Goal: Transaction & Acquisition: Register for event/course

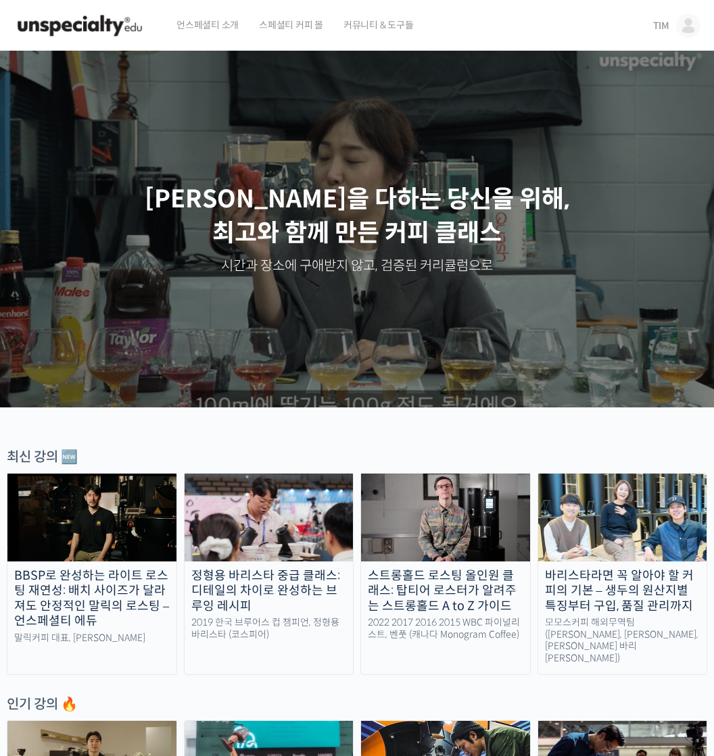
click at [695, 22] on img at bounding box center [688, 26] width 24 height 24
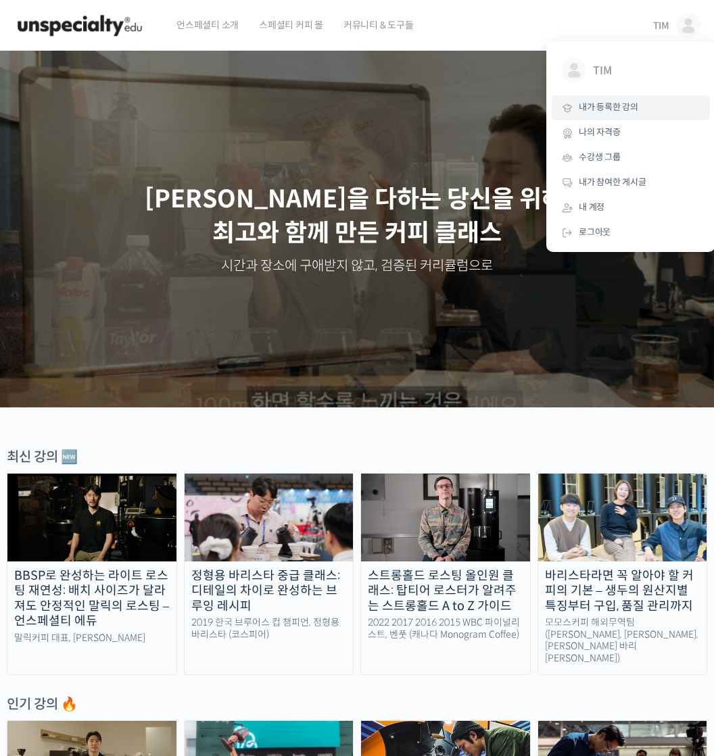
click at [638, 105] on link "내가 등록한 강의" at bounding box center [631, 107] width 158 height 25
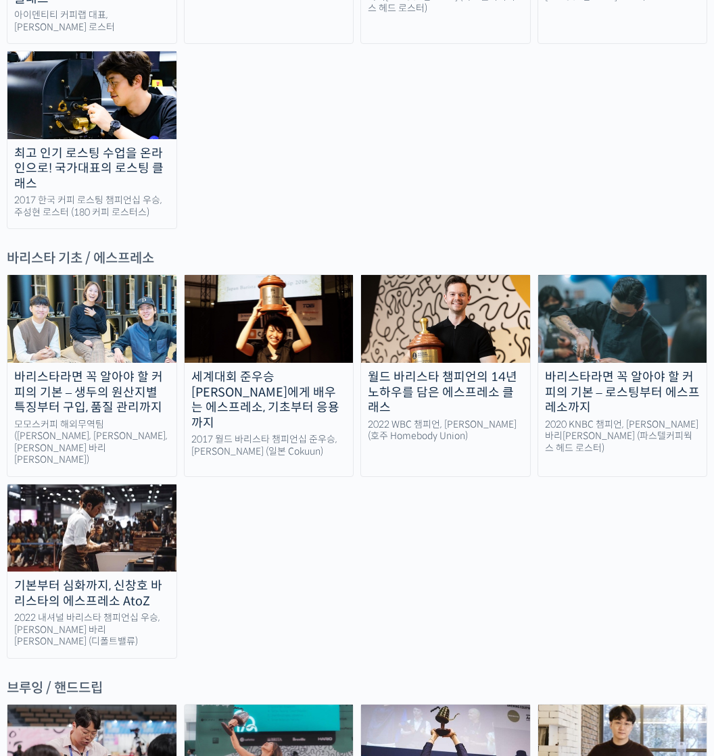
scroll to position [1550, 0]
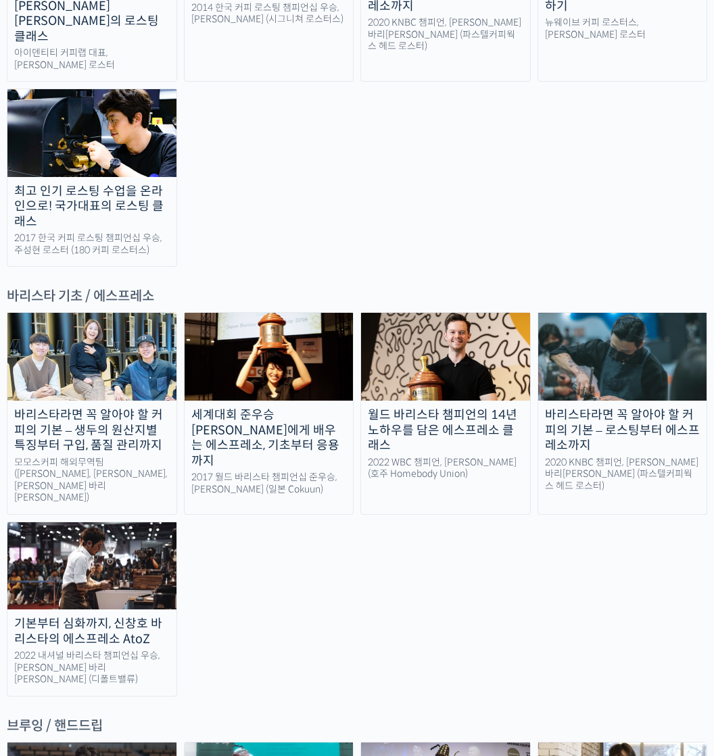
click at [640, 408] on div "바리스타라면 꼭 알아야 할 커피의 기본 – 로스팅부터 에스프레소까지" at bounding box center [622, 431] width 169 height 46
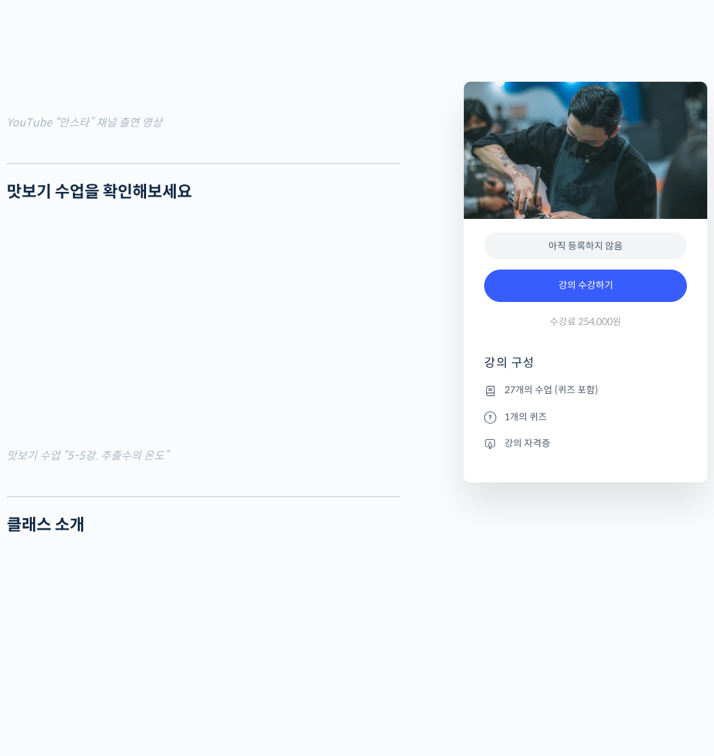
scroll to position [1135, 0]
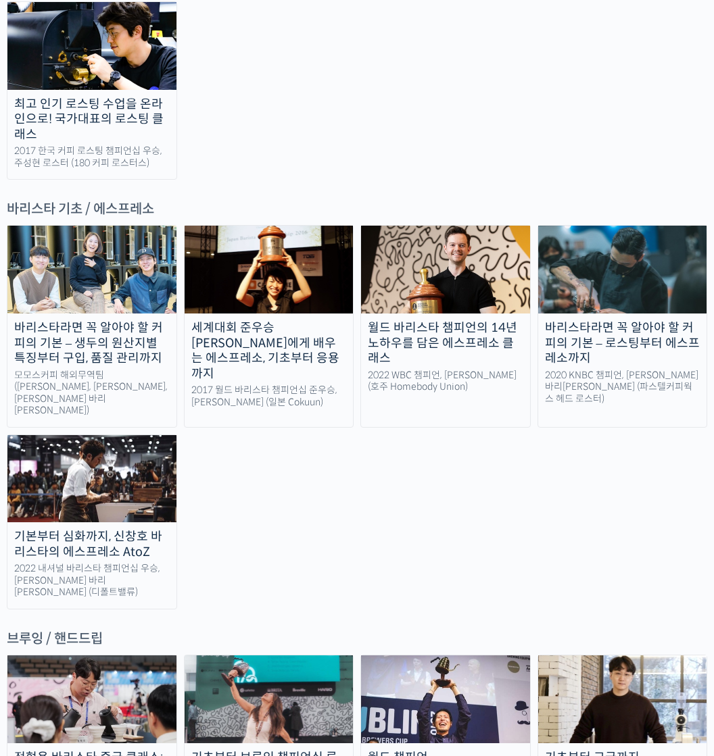
click at [104, 529] on div "기본부터 심화까지, 신창호 바리스타의 에스프레소 AtoZ" at bounding box center [91, 544] width 169 height 30
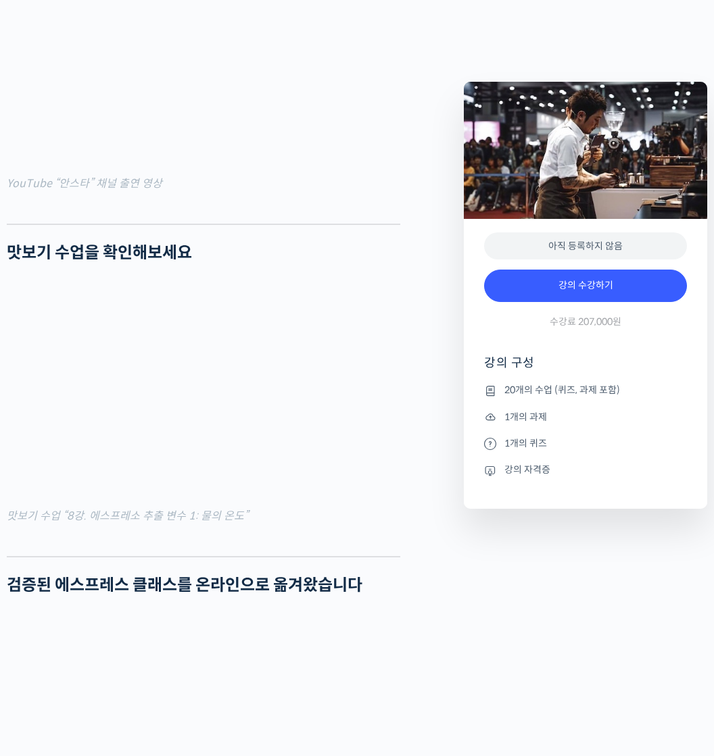
scroll to position [1329, 0]
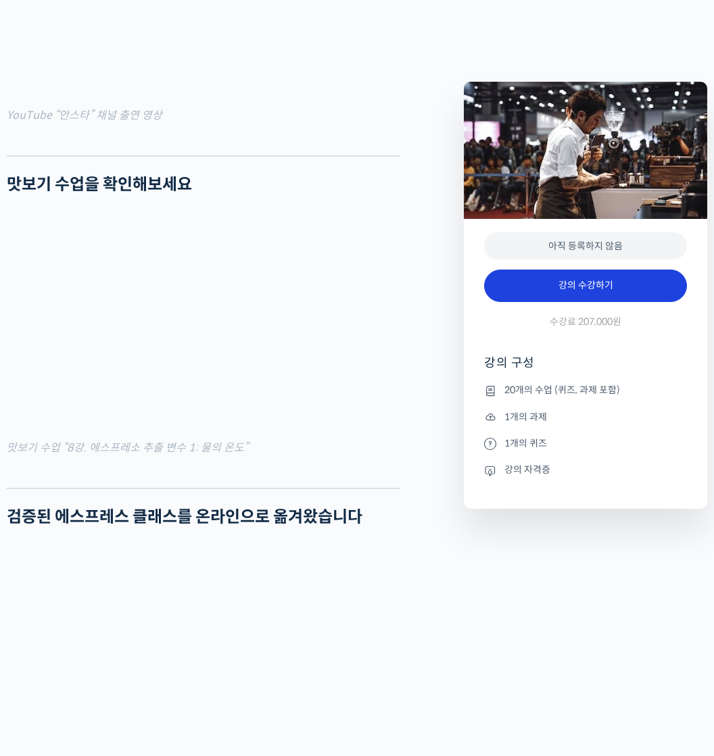
click at [561, 278] on link "강의 수강하기" at bounding box center [585, 286] width 203 height 32
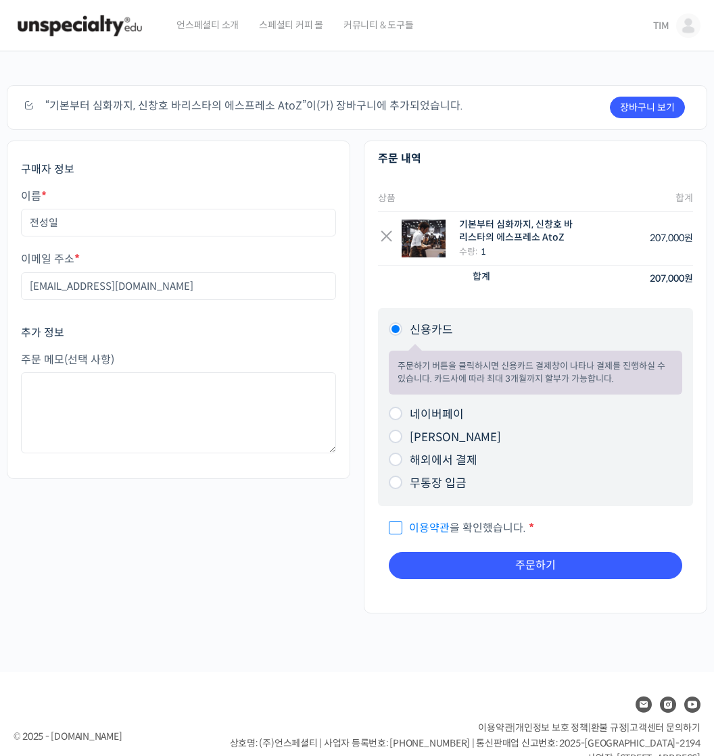
scroll to position [8, 0]
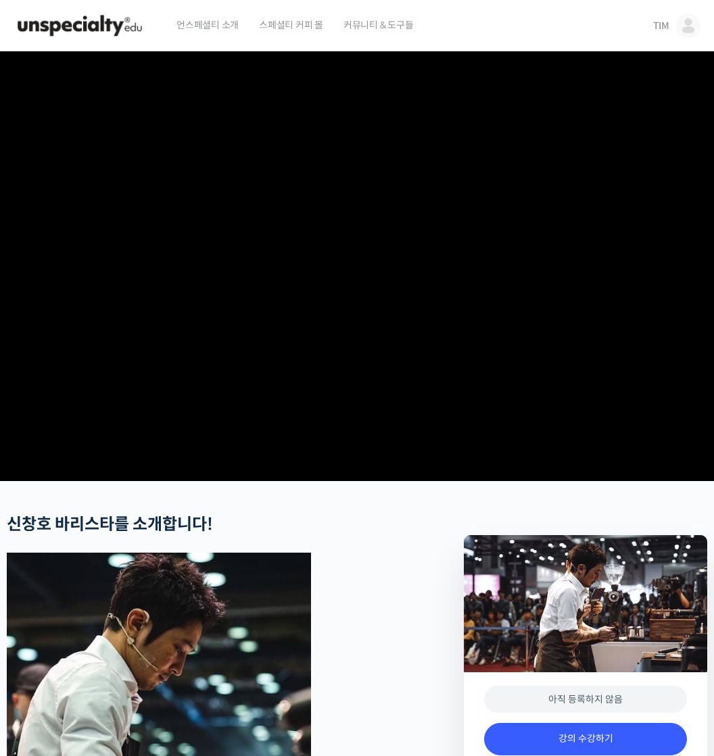
scroll to position [8, 0]
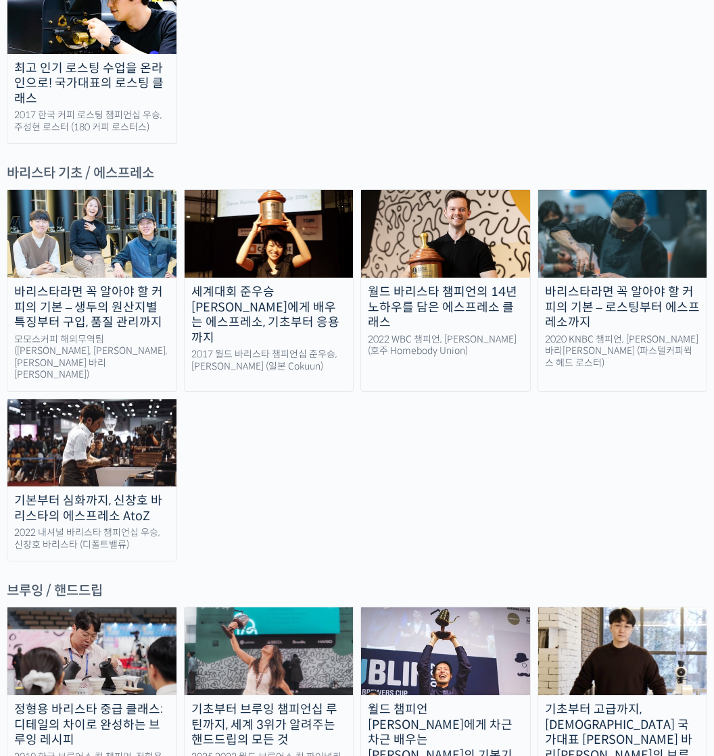
scroll to position [1579, 0]
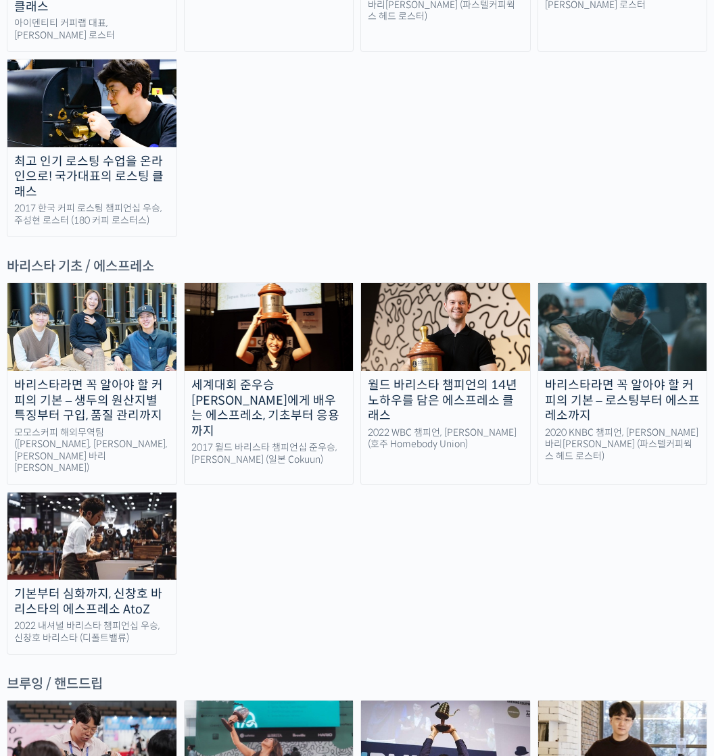
click at [472, 378] on div "월드 바리스타 챔피언의 14년 노하우를 담은 에스프레소 클래스" at bounding box center [445, 401] width 169 height 46
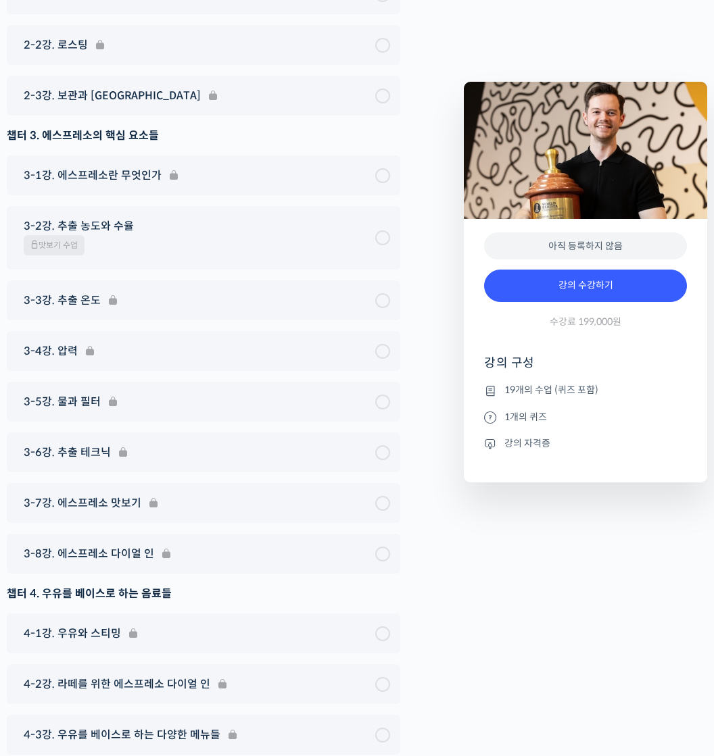
scroll to position [6463, 0]
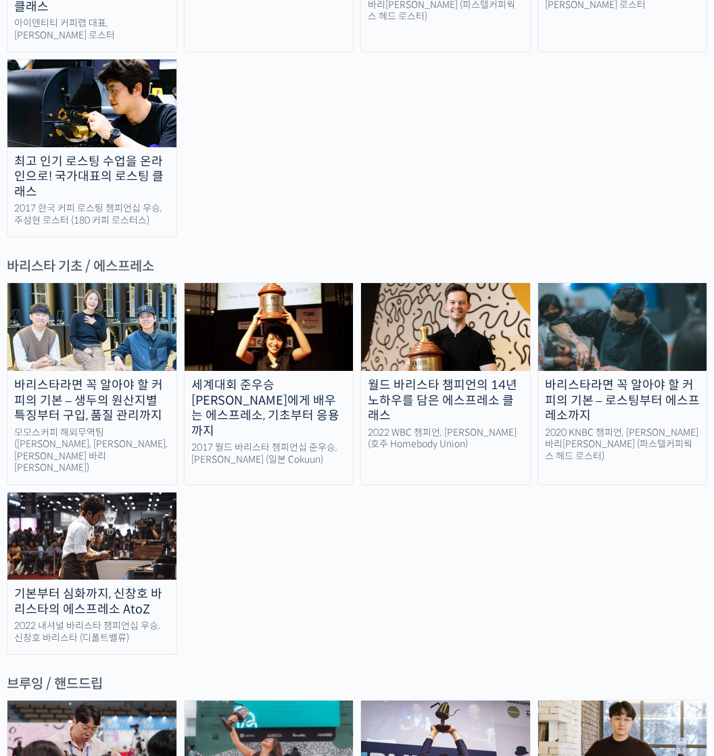
scroll to position [1550, 0]
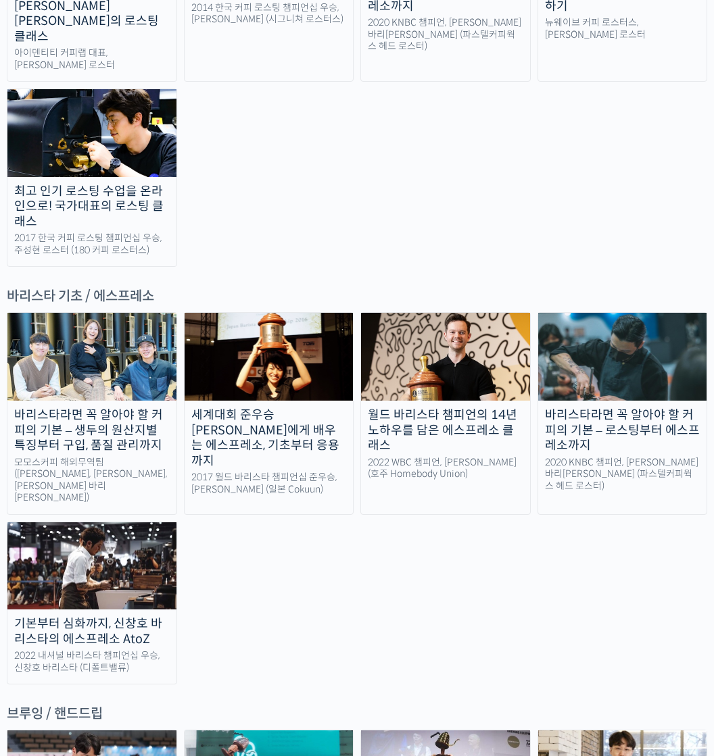
click at [68, 616] on div "기본부터 심화까지, 신창호 바리스타의 에스프레소 AtoZ" at bounding box center [91, 631] width 169 height 30
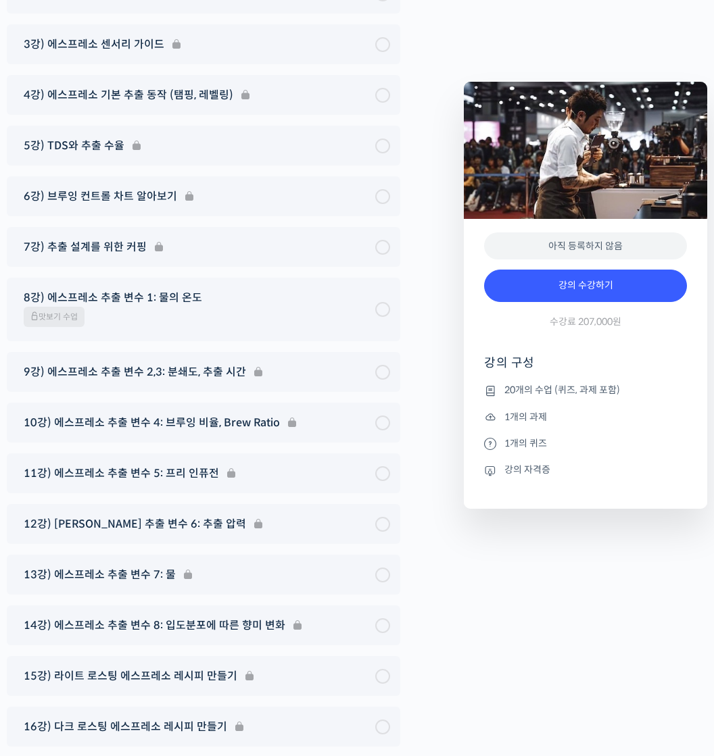
scroll to position [7540, 0]
